Goal: Information Seeking & Learning: Learn about a topic

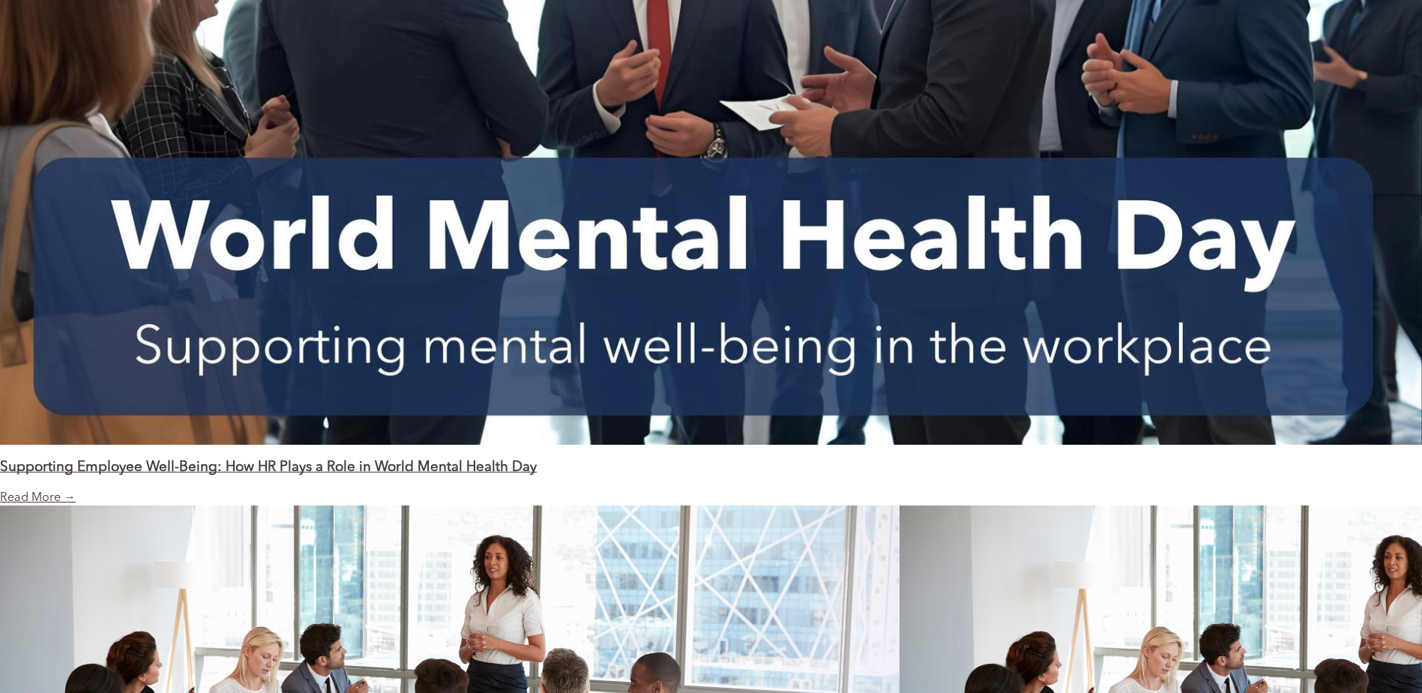
scroll to position [1766, 0]
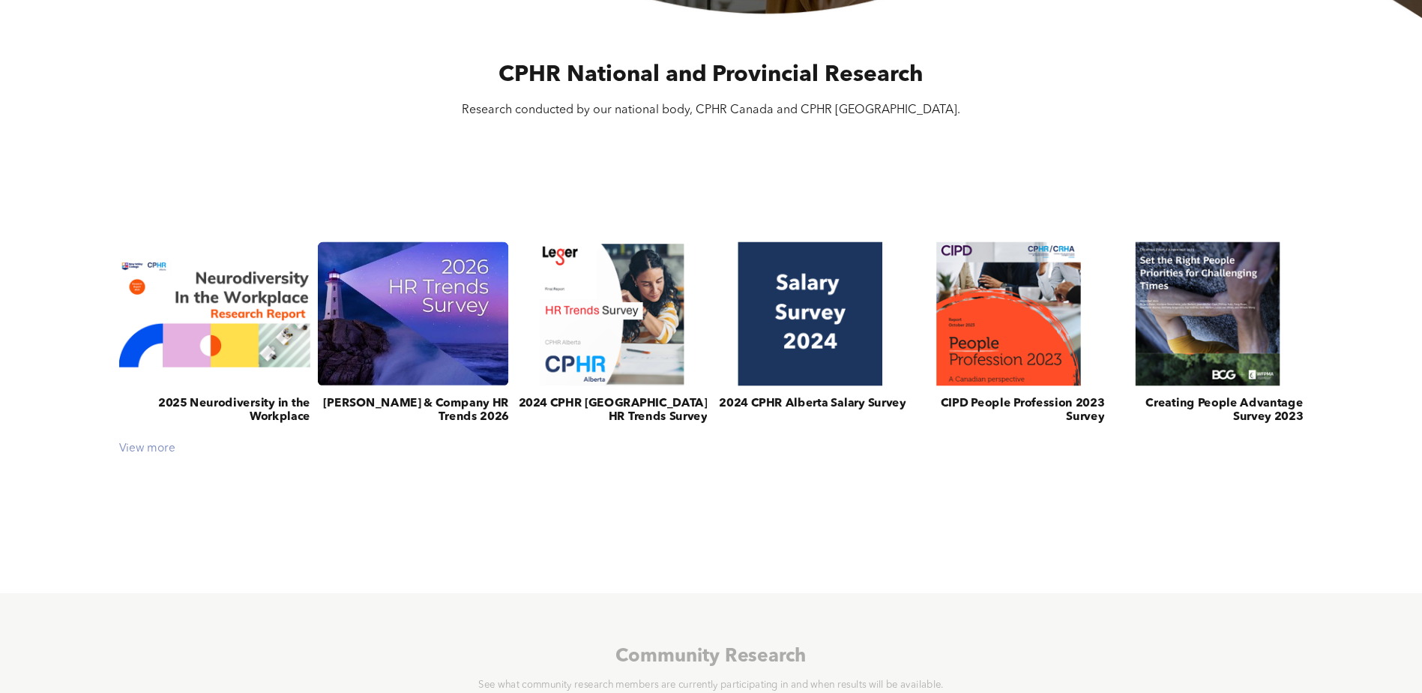
scroll to position [525, 0]
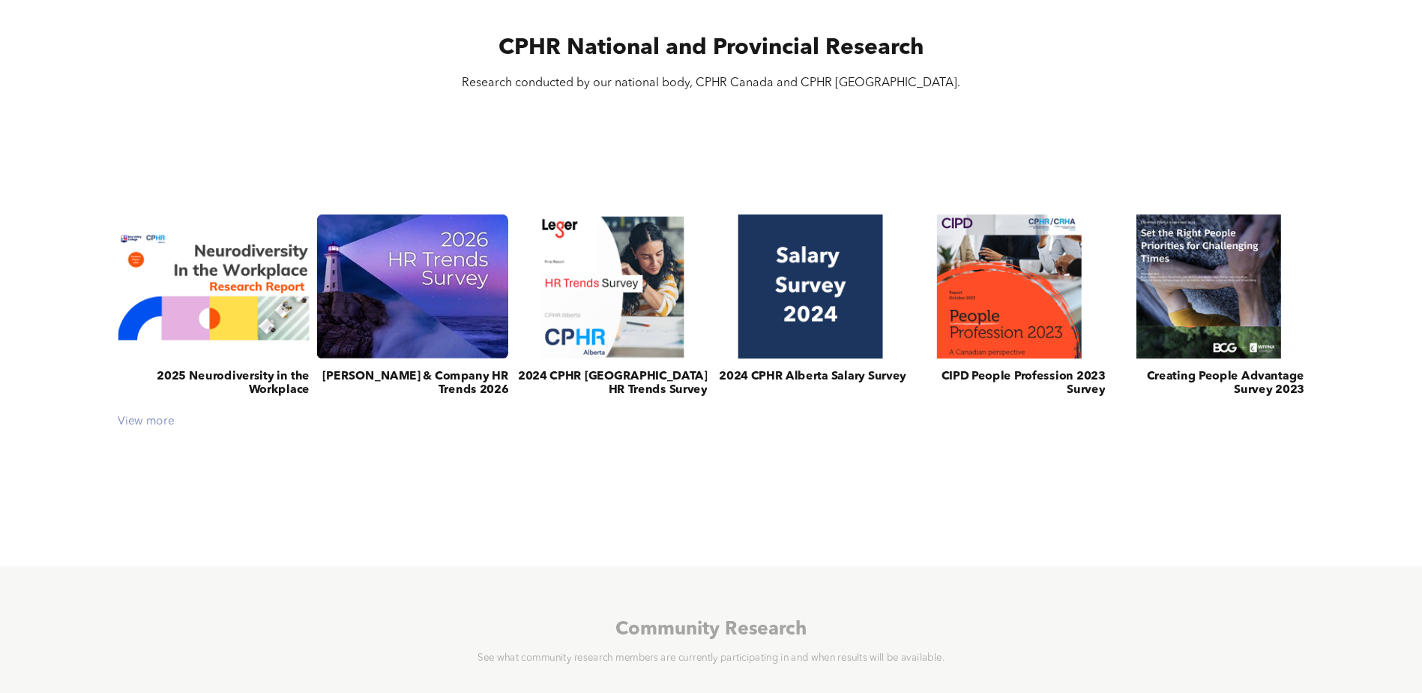
click at [158, 423] on div "View more" at bounding box center [710, 421] width 1201 height 13
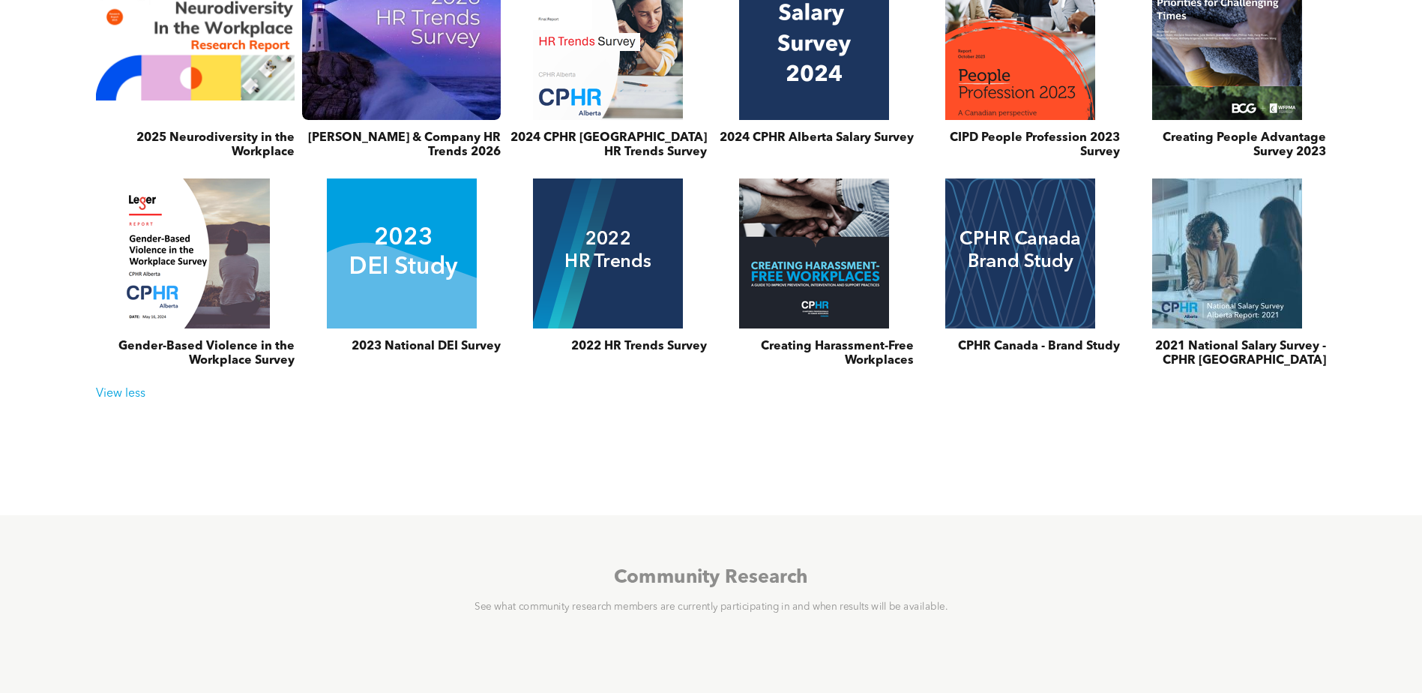
scroll to position [750, 0]
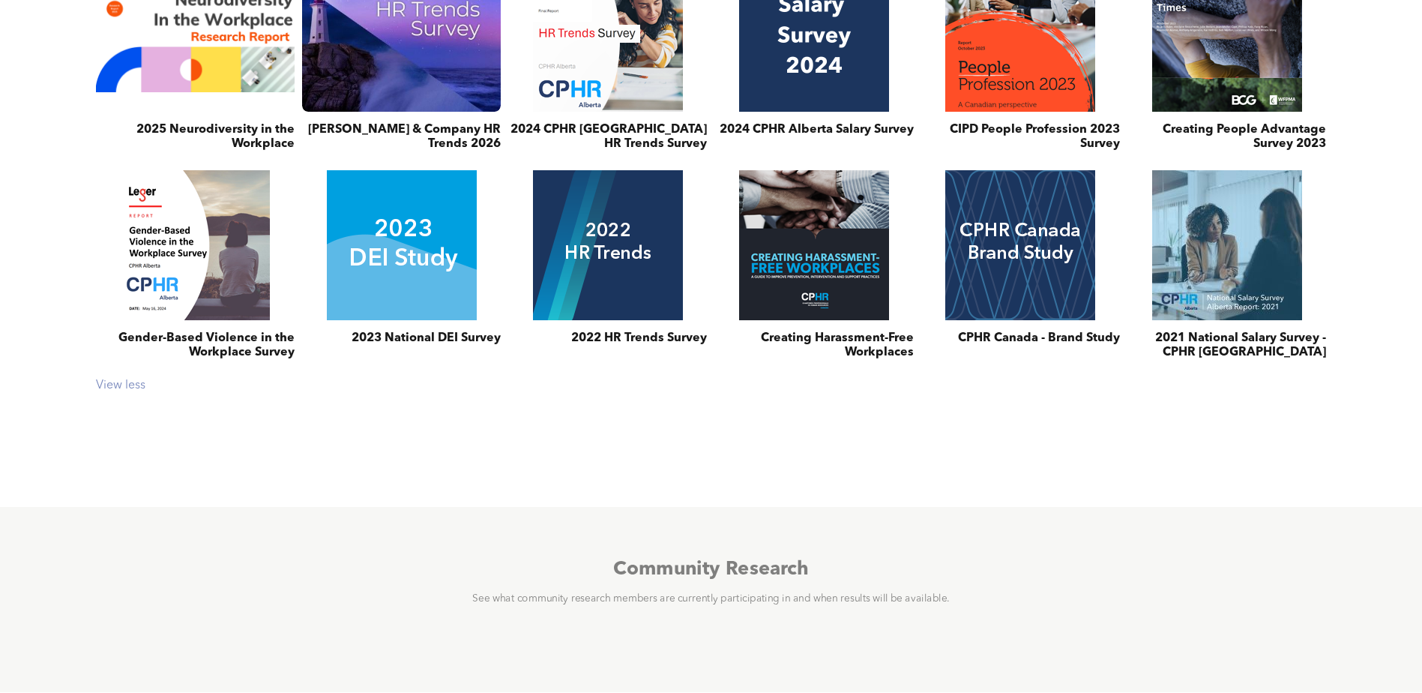
click at [117, 390] on div "View less" at bounding box center [710, 386] width 1245 height 14
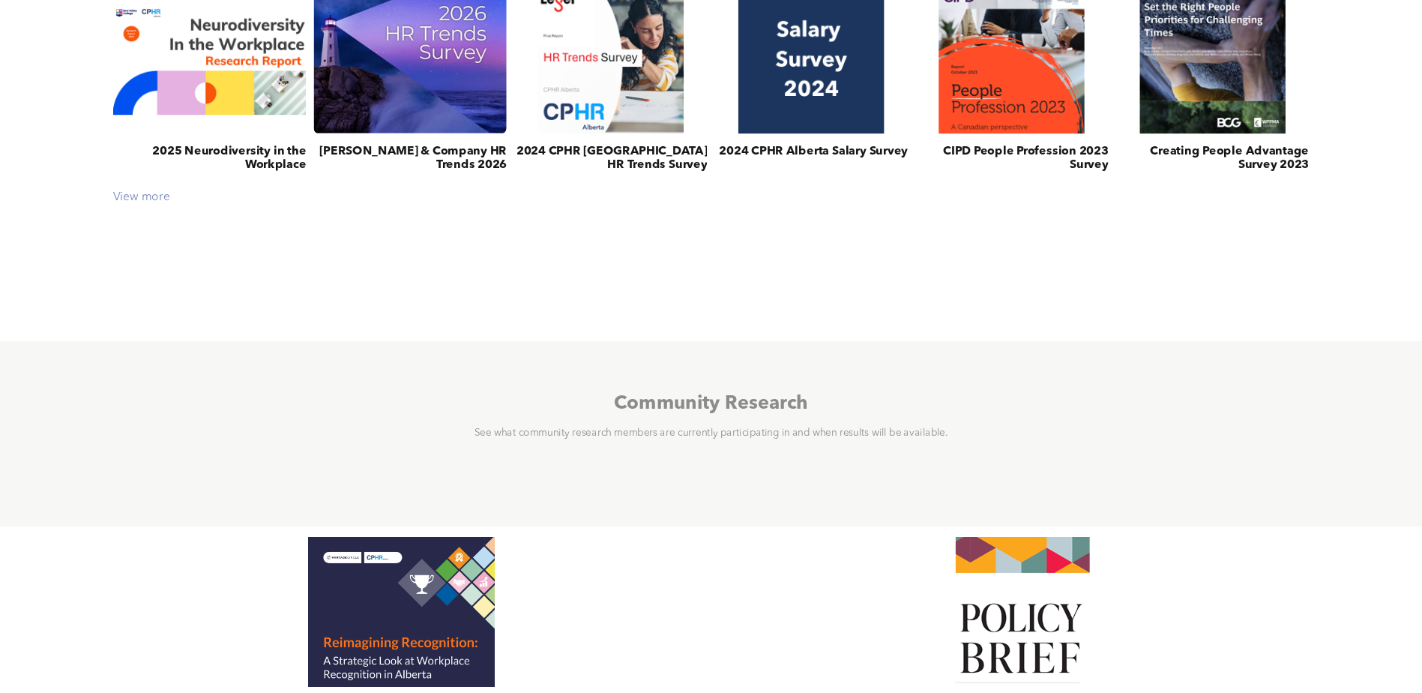
scroll to position [563, 0]
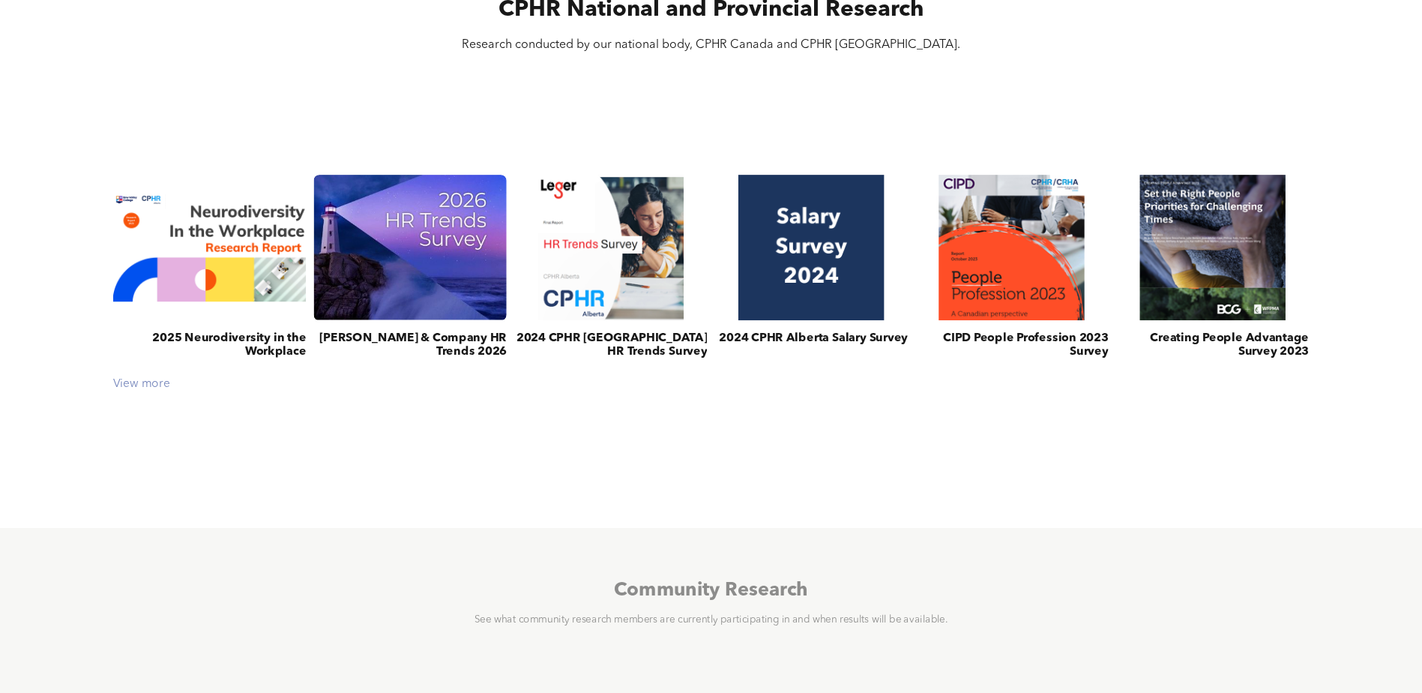
click at [121, 382] on div "View more" at bounding box center [711, 383] width 1211 height 13
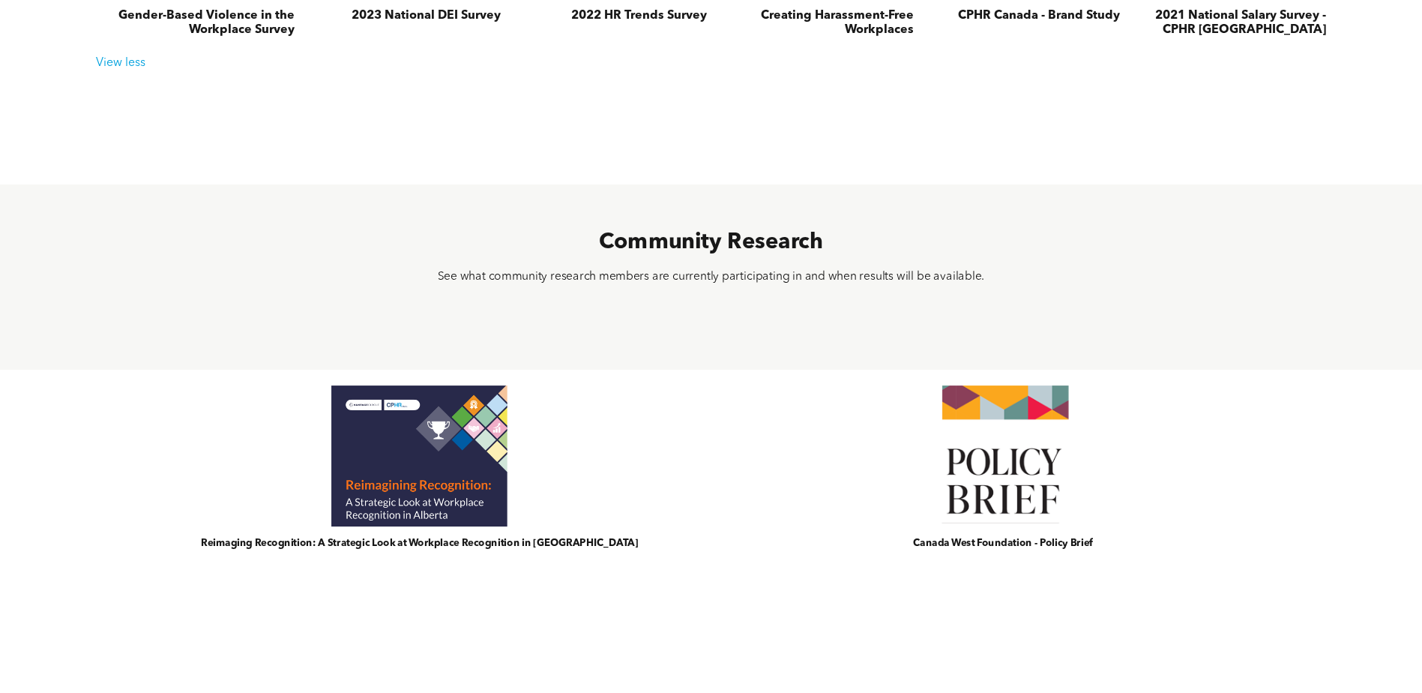
scroll to position [1313, 0]
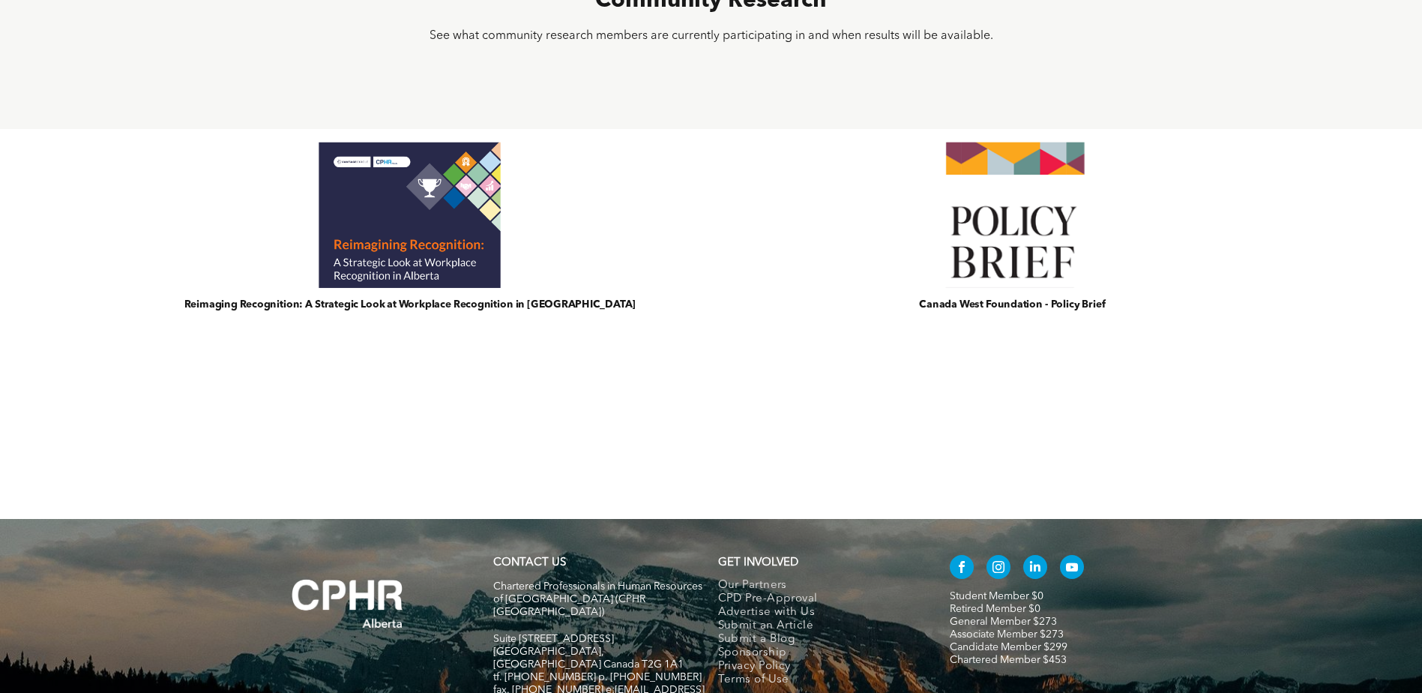
click at [1051, 185] on link at bounding box center [1012, 214] width 631 height 154
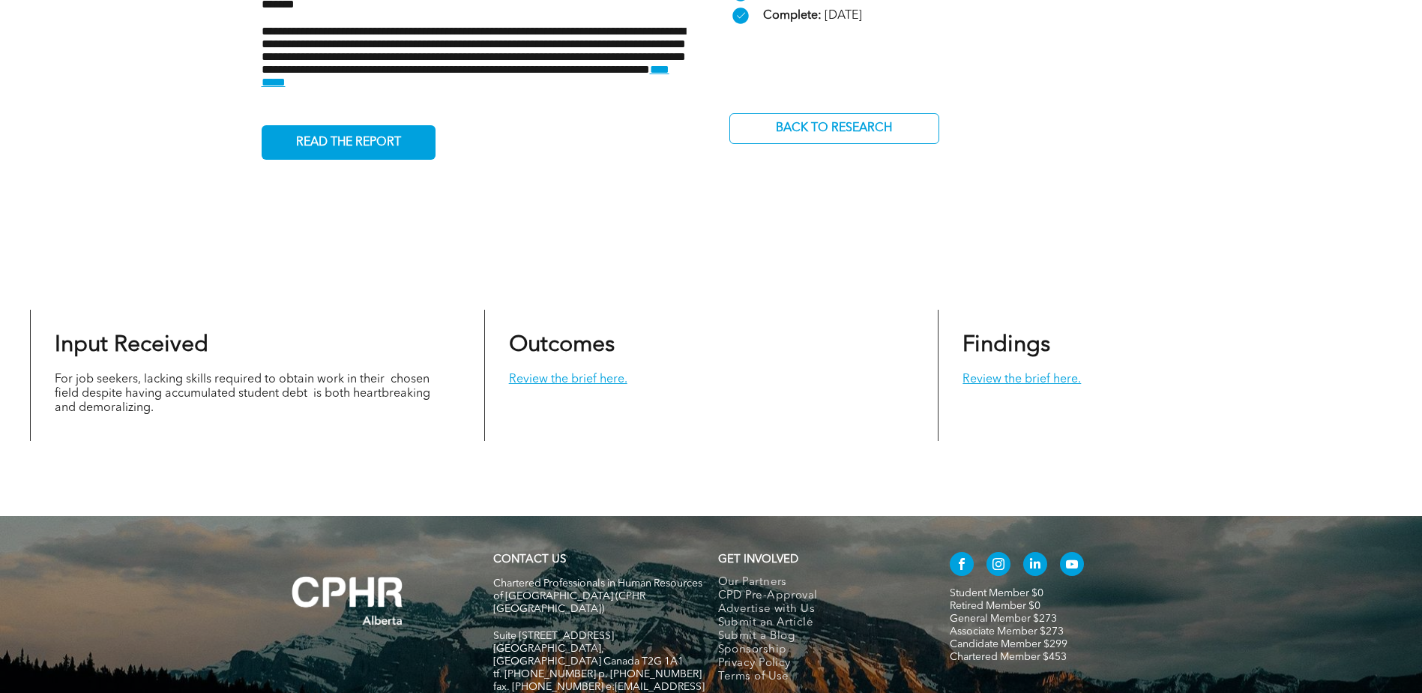
scroll to position [808, 0]
